Goal: Transaction & Acquisition: Book appointment/travel/reservation

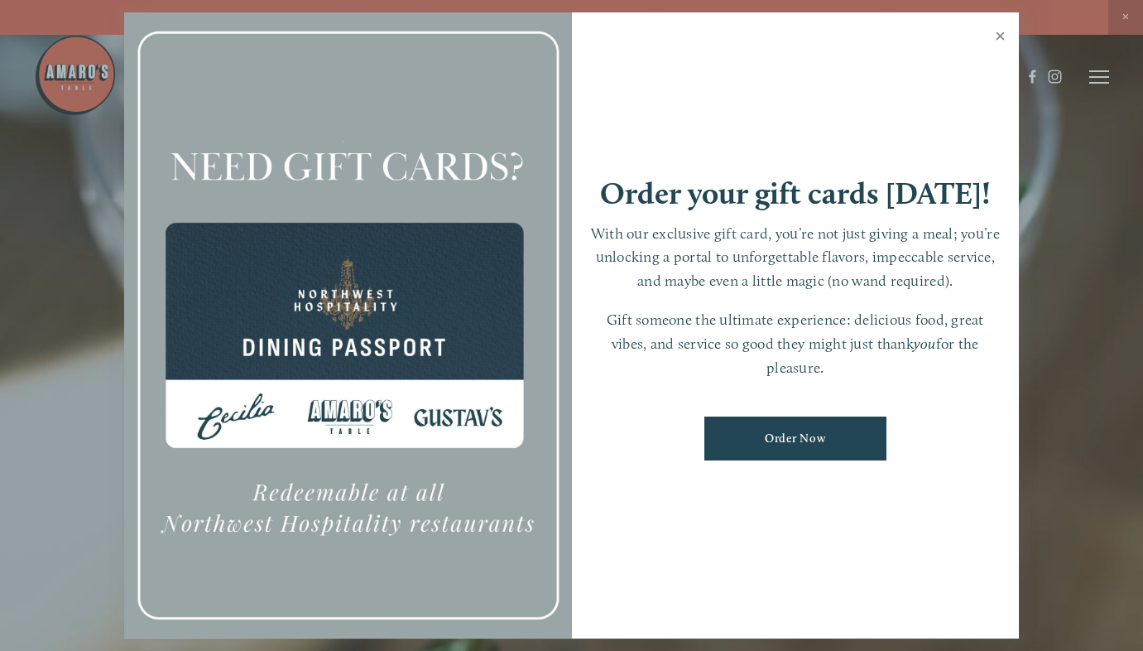
click at [1002, 43] on link "Close" at bounding box center [1000, 38] width 32 height 46
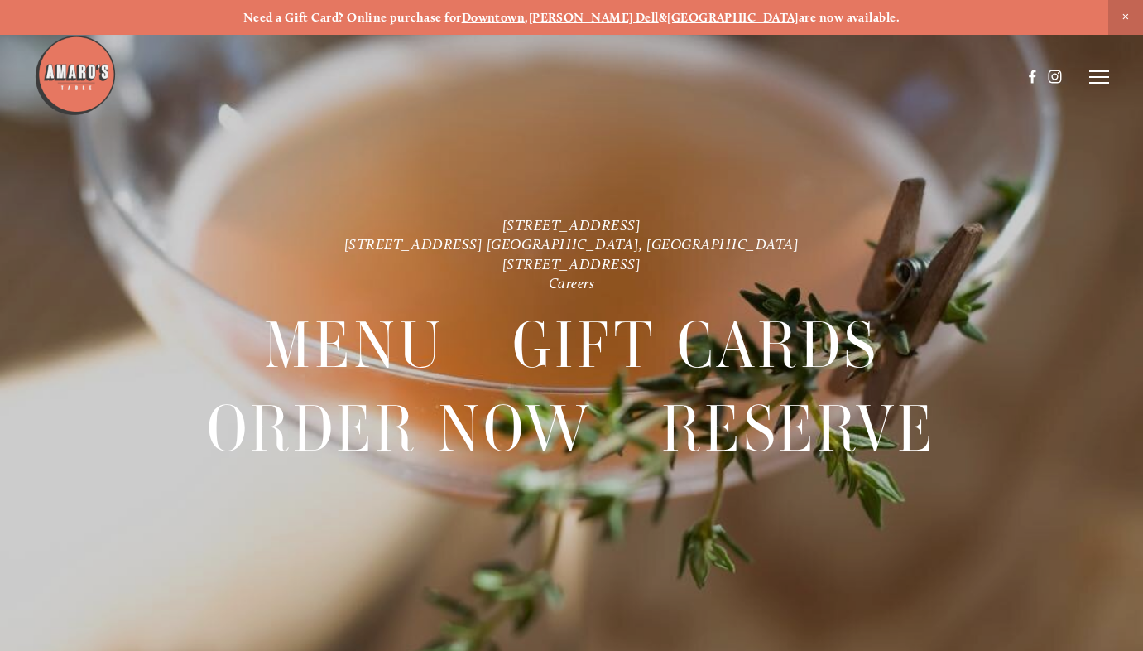
click at [1100, 74] on icon at bounding box center [1099, 77] width 20 height 15
click at [1000, 79] on span "Reserve" at bounding box center [999, 77] width 38 height 14
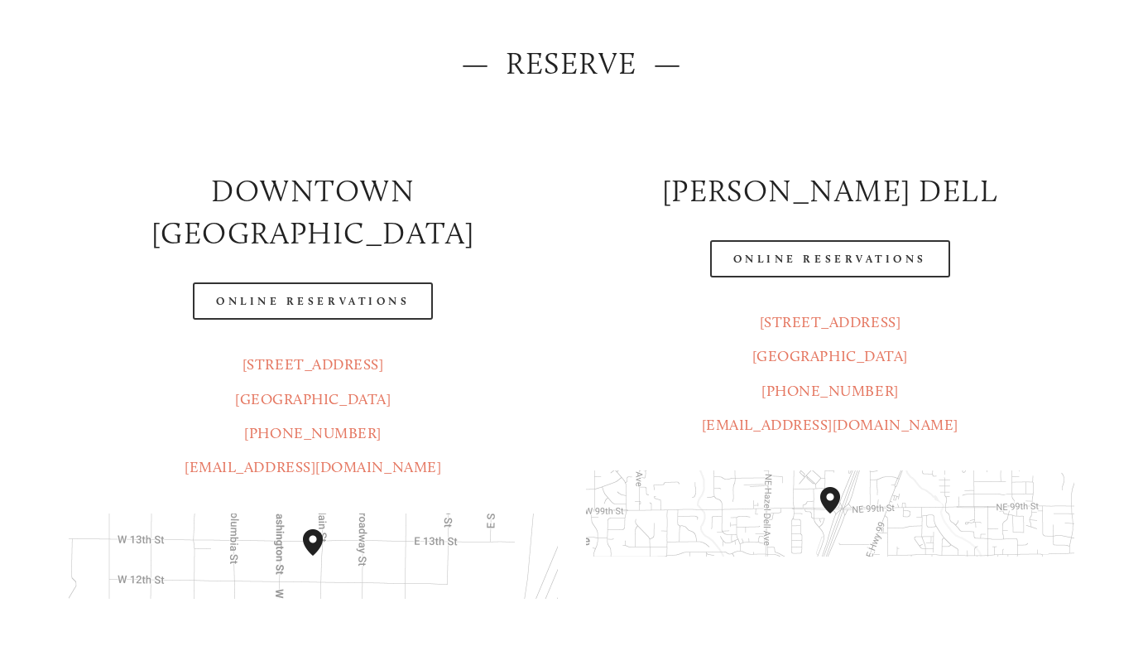
scroll to position [200, 0]
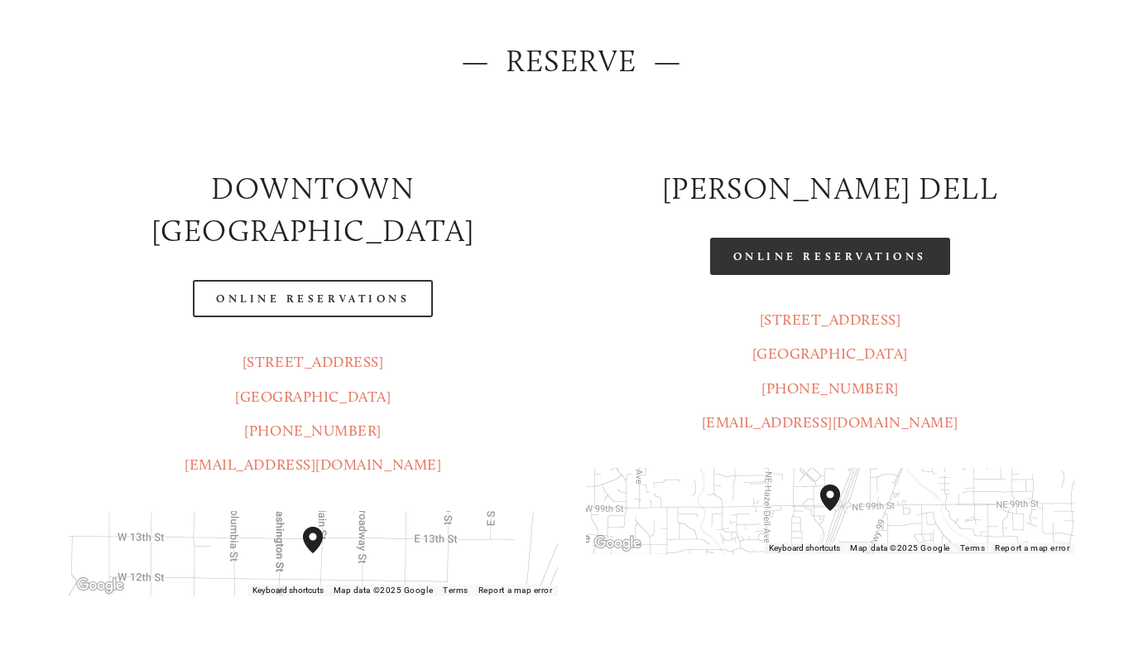
click at [837, 259] on link "Online Reservations" at bounding box center [830, 256] width 240 height 37
